Goal: Task Accomplishment & Management: Use online tool/utility

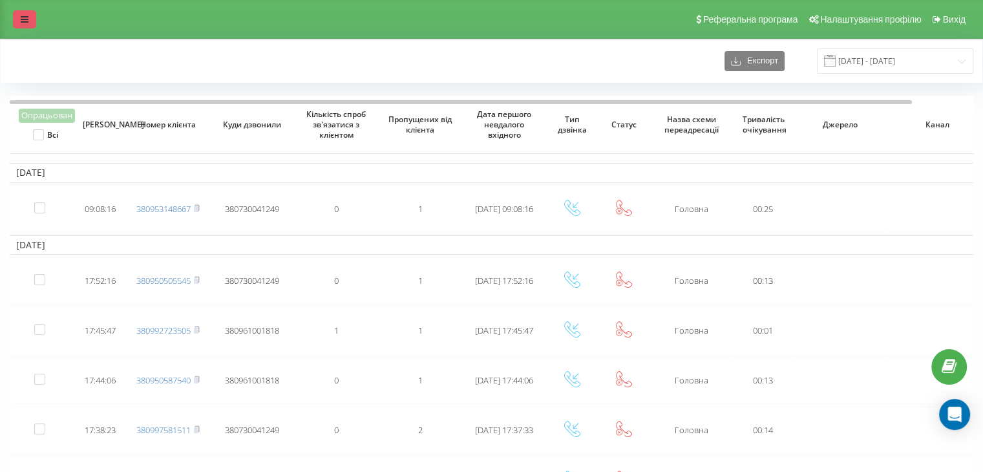
click at [19, 14] on link at bounding box center [24, 19] width 23 height 18
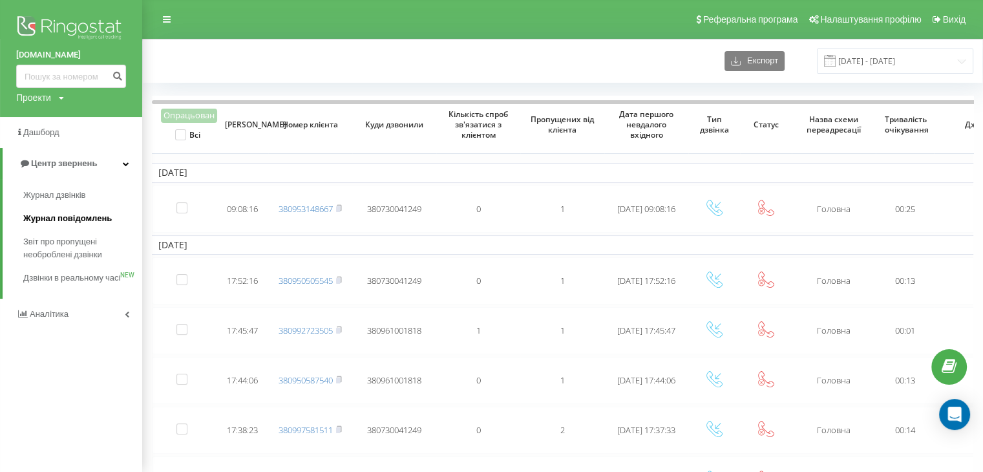
click at [52, 220] on span "Журнал повідомлень" at bounding box center [67, 218] width 89 height 13
click at [44, 230] on link "Звіт про пропущені необроблені дзвінки" at bounding box center [82, 248] width 119 height 36
click at [44, 231] on link "Звіт про пропущені необроблені дзвінки" at bounding box center [82, 248] width 119 height 36
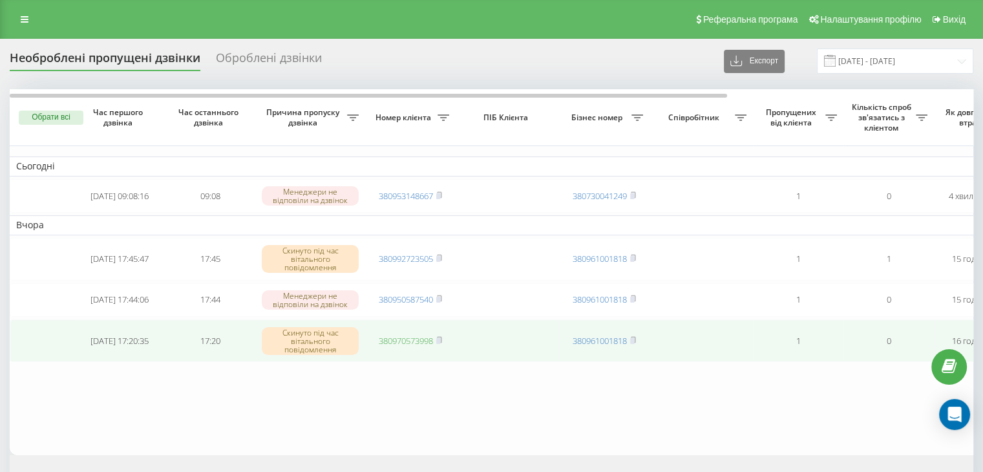
click at [411, 346] on link "380970573998" at bounding box center [406, 341] width 54 height 12
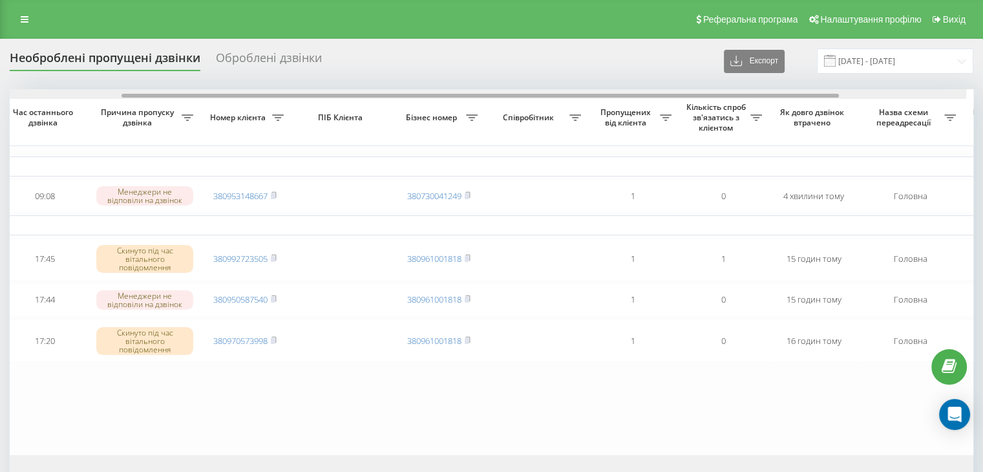
drag, startPoint x: 380, startPoint y: 96, endPoint x: 583, endPoint y: 110, distance: 203.4
click at [523, 98] on div at bounding box center [484, 94] width 963 height 10
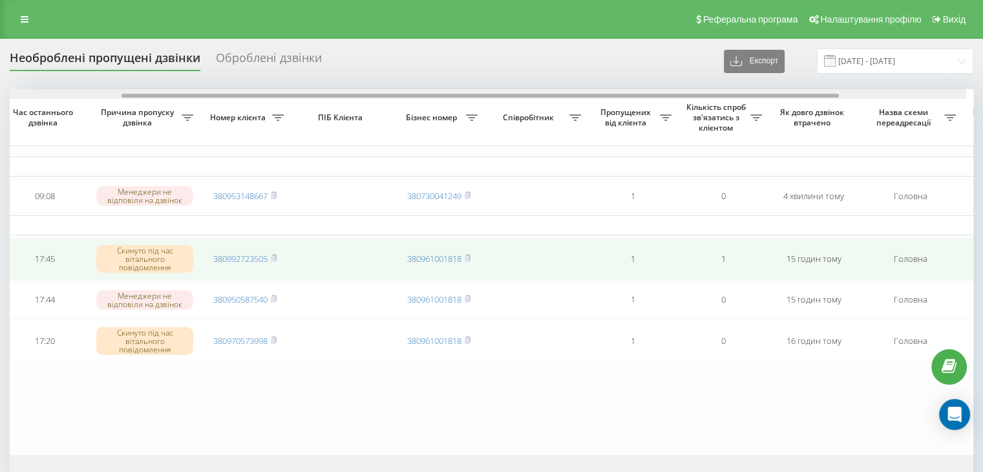
scroll to position [0, 191]
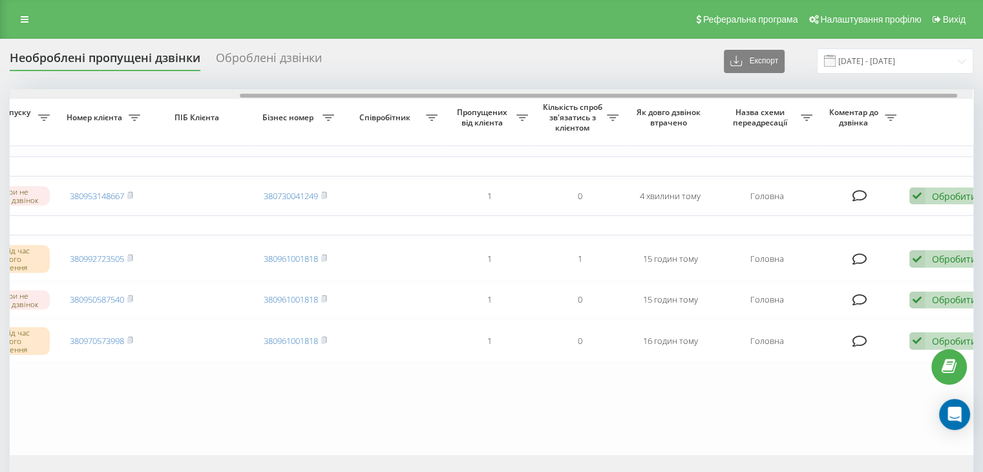
drag, startPoint x: 842, startPoint y: 94, endPoint x: 929, endPoint y: 119, distance: 90.8
click at [928, 94] on div at bounding box center [598, 96] width 717 height 4
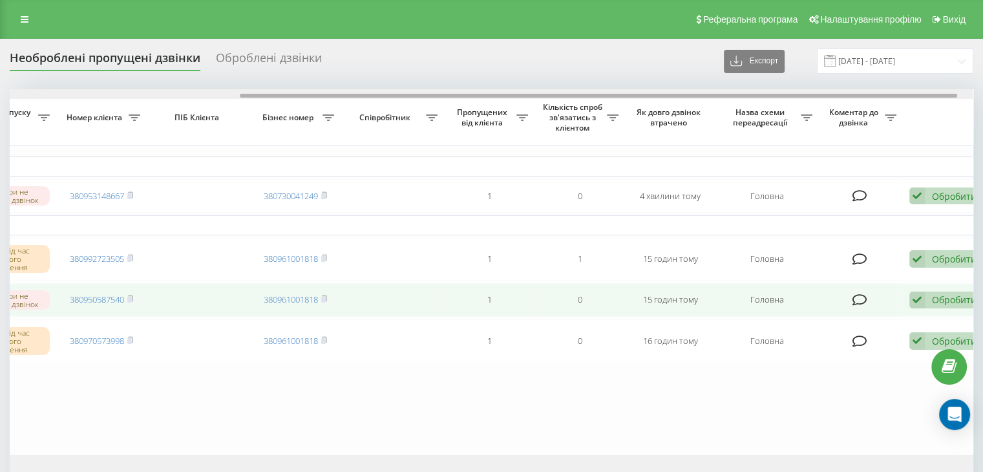
scroll to position [0, 307]
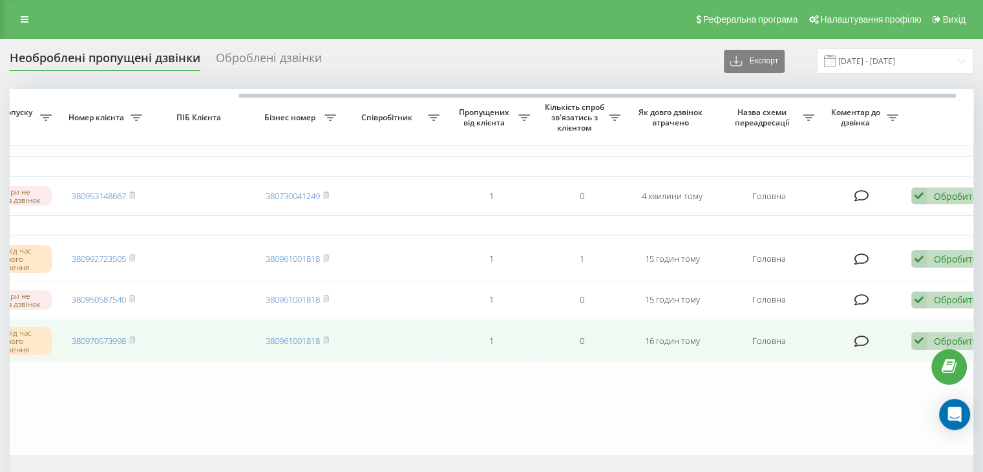
click at [930, 348] on div "Обробити Не вдалося зв'язатися Зв'язався з клієнтом за допомогою іншого каналу …" at bounding box center [948, 340] width 74 height 17
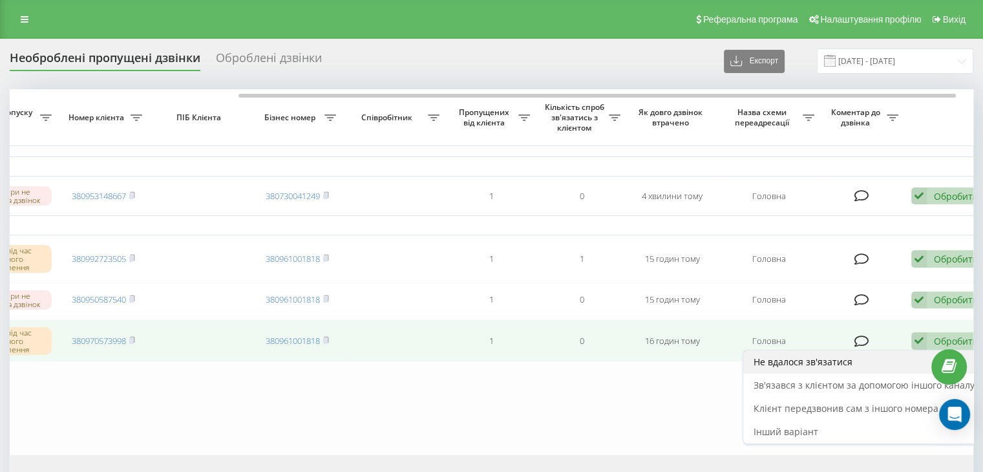
click at [837, 364] on span "Не вдалося зв'язатися" at bounding box center [802, 361] width 99 height 12
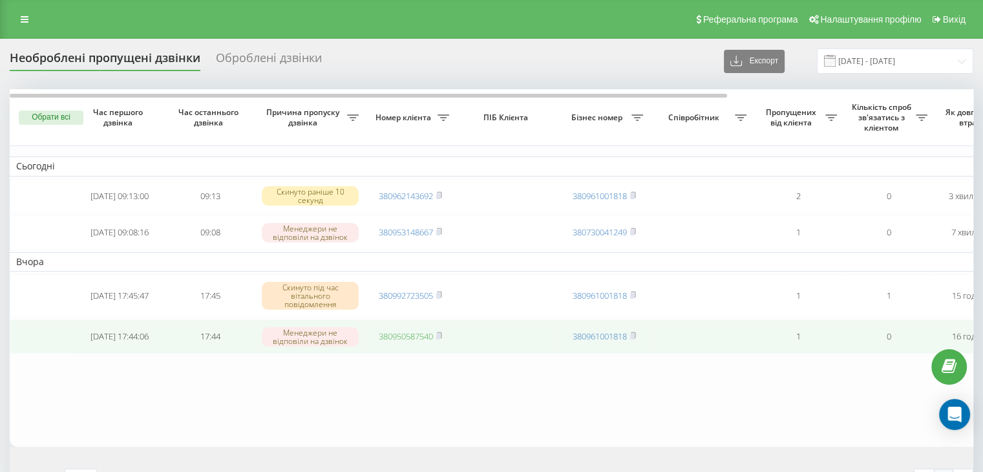
click at [427, 342] on link "380950587540" at bounding box center [406, 336] width 54 height 12
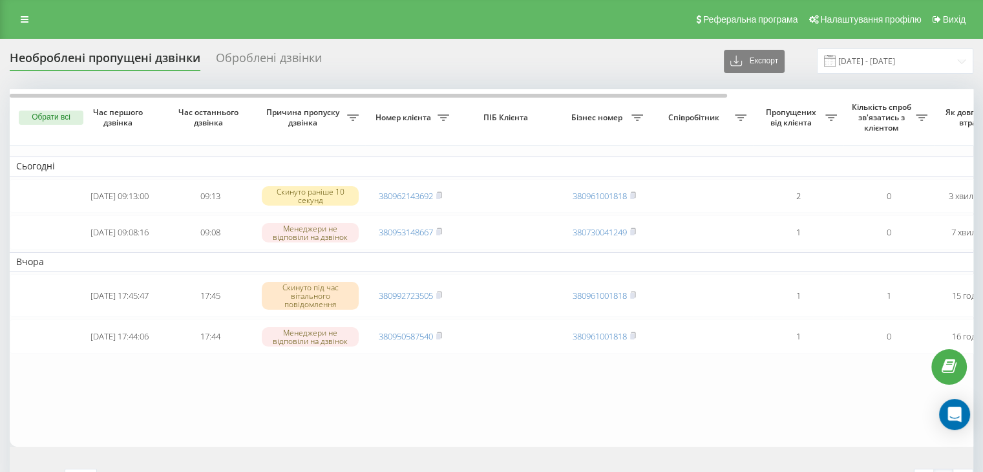
scroll to position [0, 328]
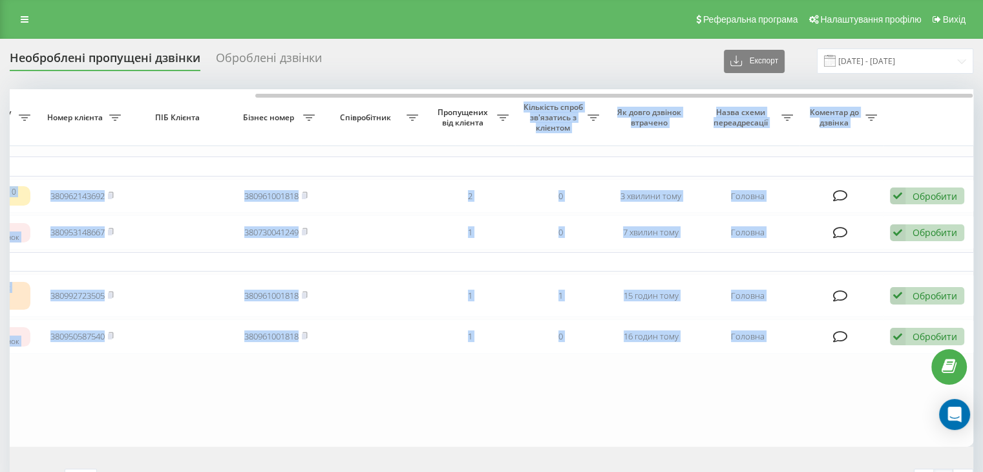
drag, startPoint x: 323, startPoint y: 93, endPoint x: 730, endPoint y: 163, distance: 413.1
click at [667, 127] on div "Обрати всі Час першого дзвінка Час останнього дзвінка Причина пропуску дзвінка …" at bounding box center [491, 267] width 963 height 357
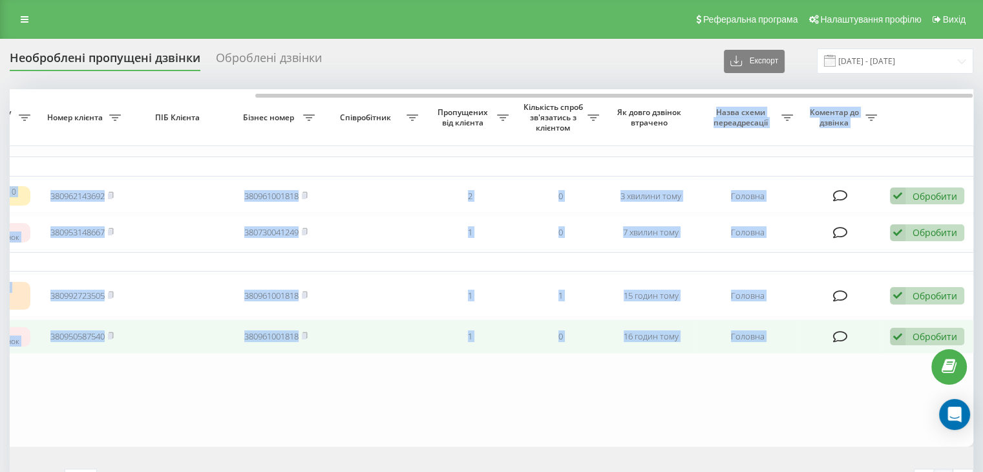
click at [924, 339] on div "Обробити" at bounding box center [934, 336] width 45 height 12
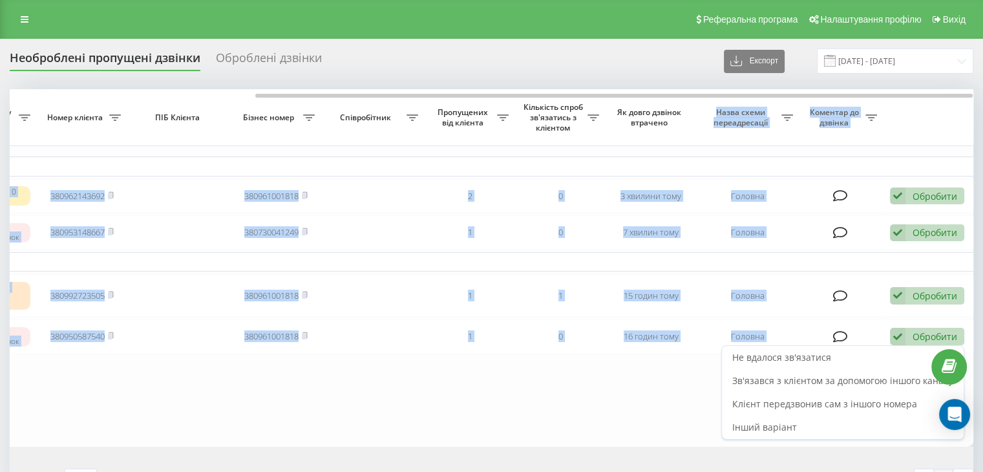
click at [876, 359] on div "Не вдалося зв'язатися" at bounding box center [843, 357] width 242 height 23
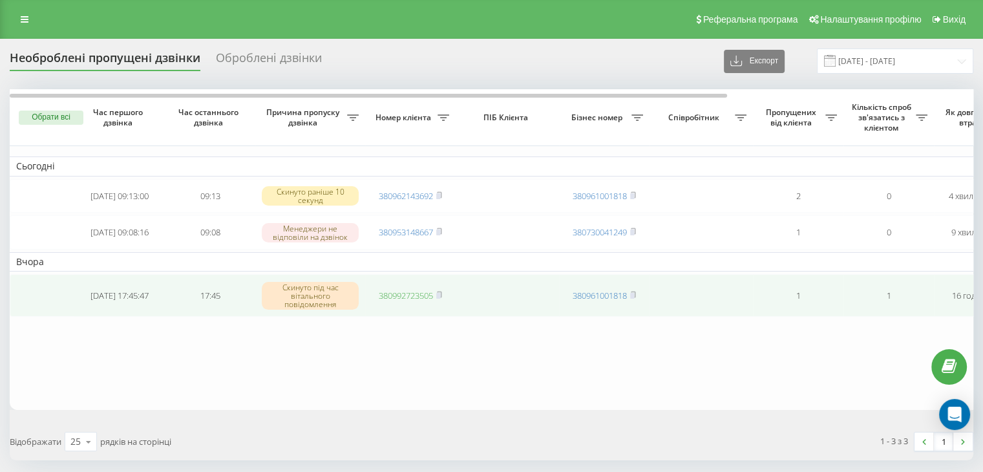
click at [429, 295] on link "380992723505" at bounding box center [406, 295] width 54 height 12
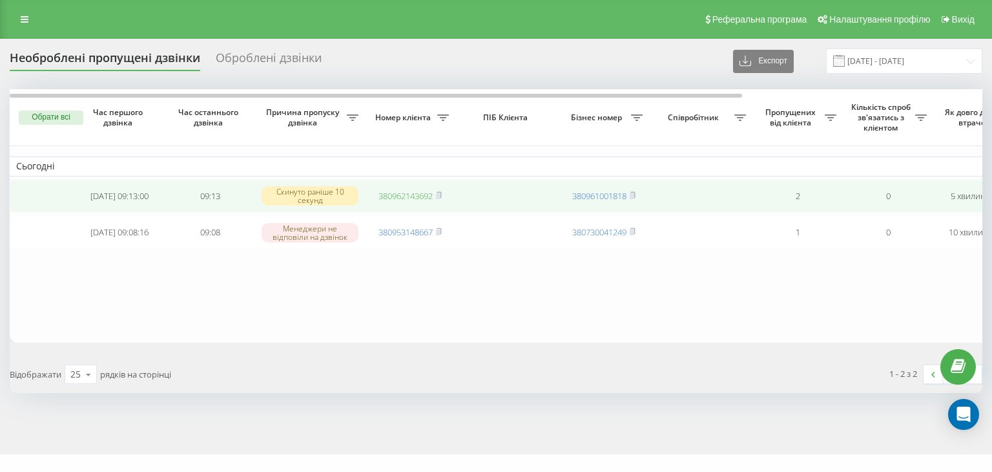
click at [420, 197] on link "380962143692" at bounding box center [406, 196] width 54 height 12
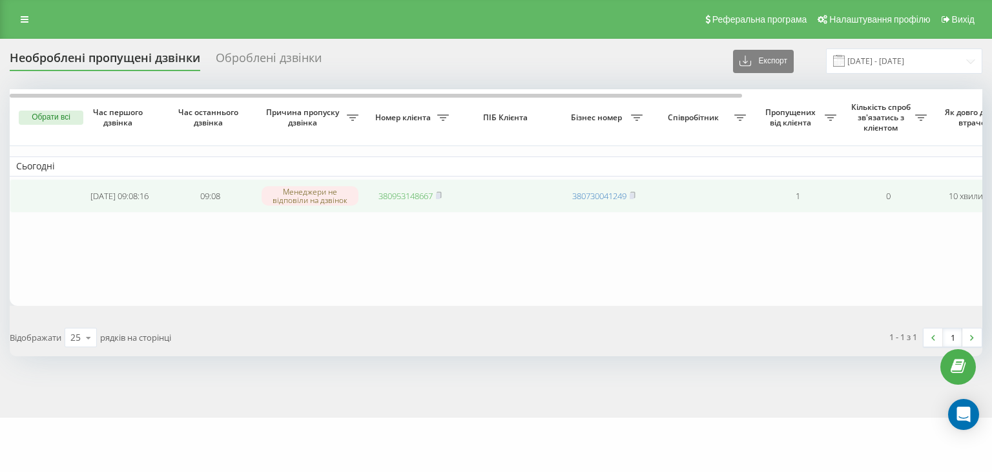
click at [399, 196] on link "380953148667" at bounding box center [406, 196] width 54 height 12
